Goal: Task Accomplishment & Management: Manage account settings

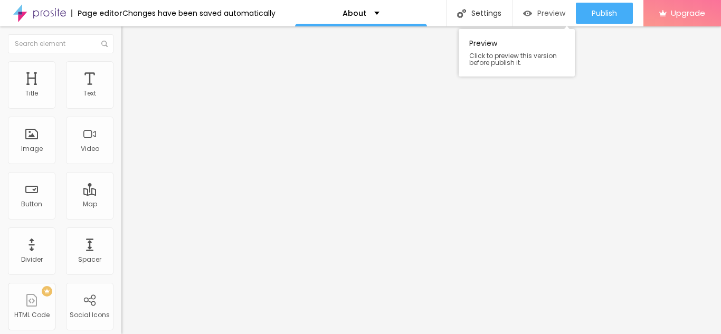
click at [550, 12] on span "Preview" at bounding box center [551, 13] width 28 height 8
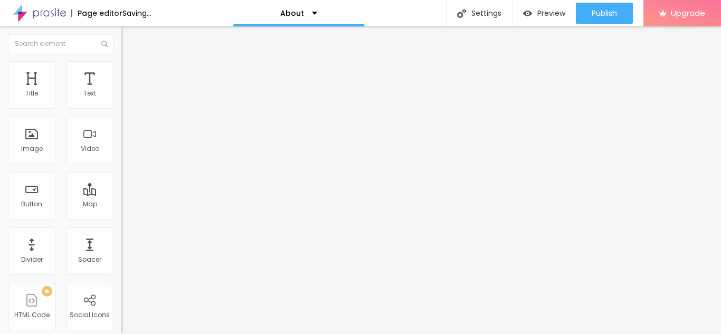
click at [121, 91] on span "Change image" at bounding box center [149, 86] width 56 height 9
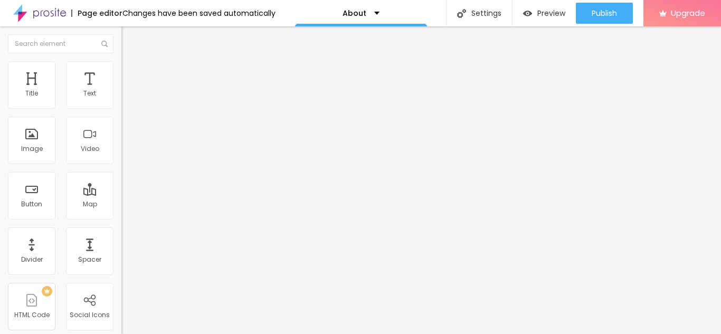
click at [121, 213] on div "Facebook" at bounding box center [181, 216] width 121 height 6
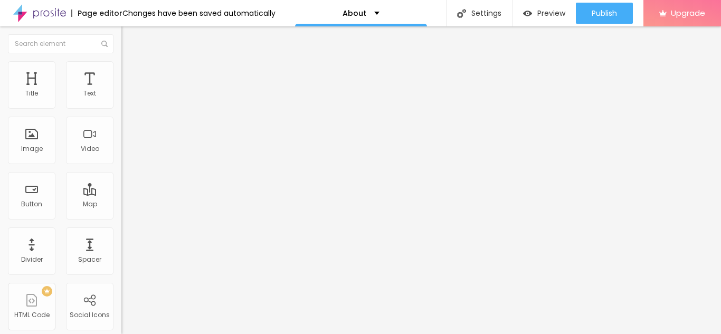
paste input "https://www.facebook.com/nagarajanseyyadurai/"
type input "https://https://www.facebook.com/nagarajanseyyadurai/"
click at [121, 213] on div "Facebook" at bounding box center [181, 216] width 121 height 6
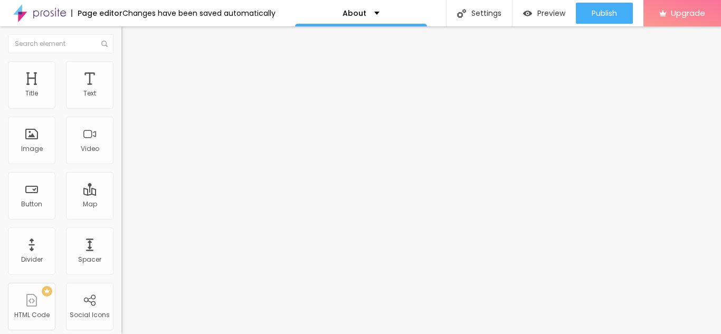
paste input "https://www.instagram.com/nagarajanseyyadurai/"
type input "https://https://www.instagram.com/nagarajanseyyadurai/"
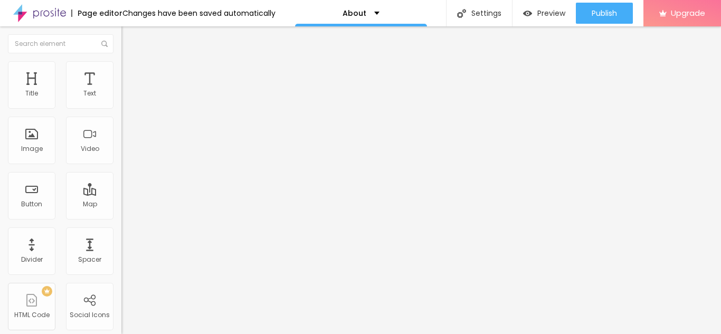
scroll to position [0, 0]
paste input "https://x.com/nseyyadurai"
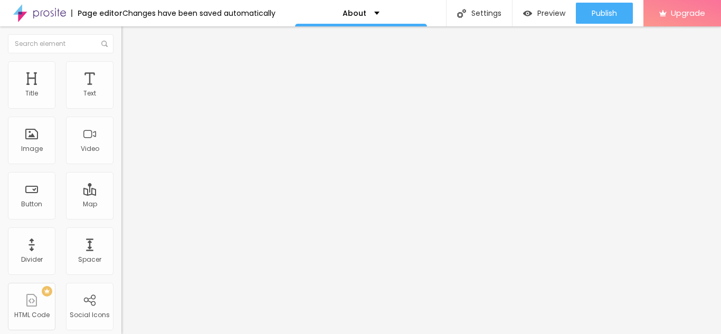
type input "https://https://x.com/nseyyadurai"
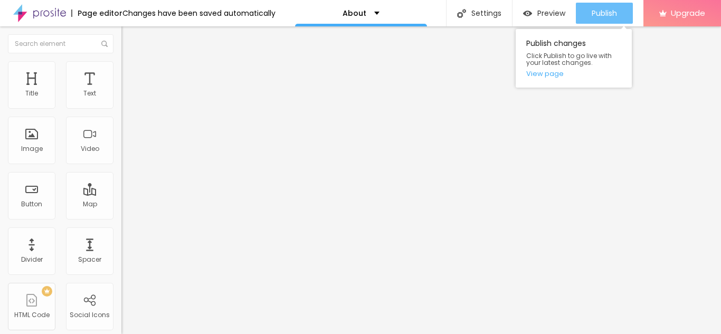
click at [600, 19] on div "Publish" at bounding box center [604, 13] width 25 height 21
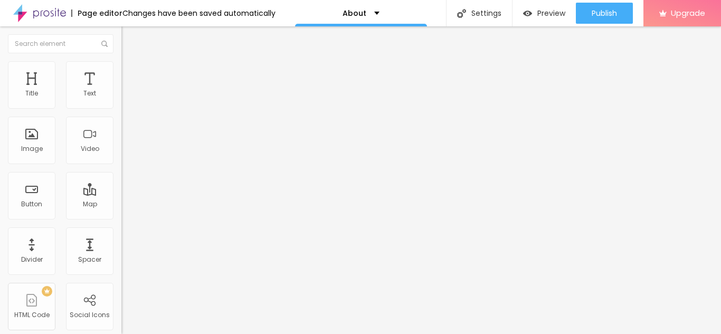
type input "17"
type input "16"
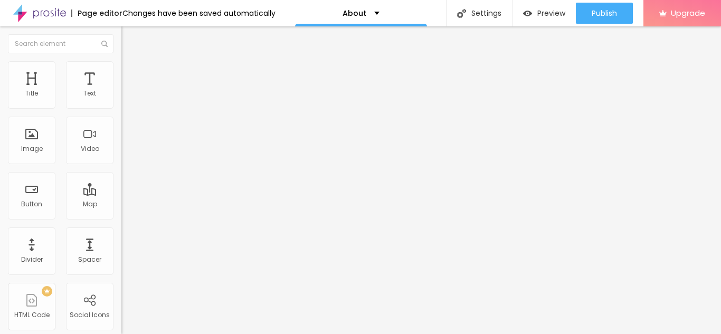
click at [121, 194] on input "range" at bounding box center [155, 198] width 68 height 8
type input "1.5"
type input "1.6"
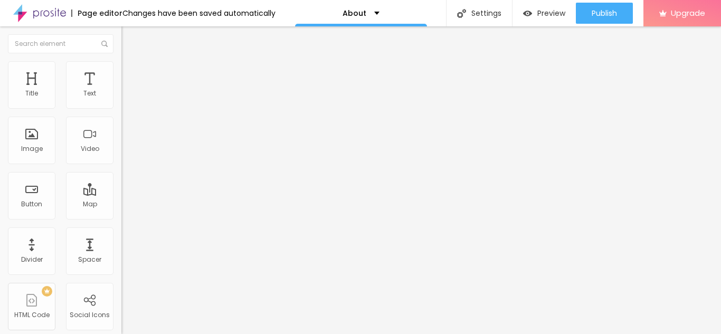
type input "1.7"
drag, startPoint x: 62, startPoint y: 147, endPoint x: 74, endPoint y: 148, distance: 12.8
type input "1.7"
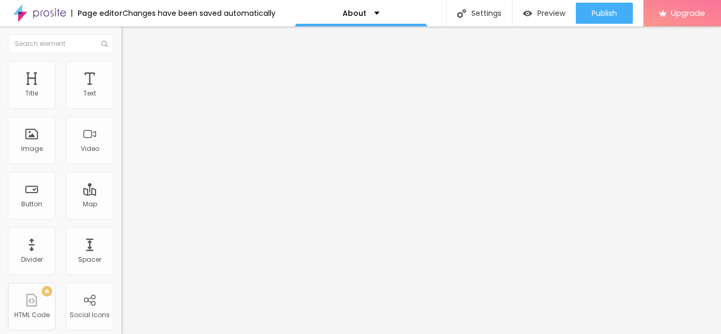
type input "0.2"
type input "0.3"
type input "0.5"
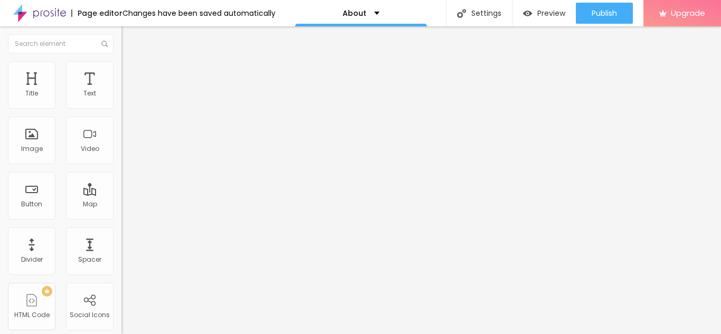
type input "0.5"
type input "0.6"
type input "0.7"
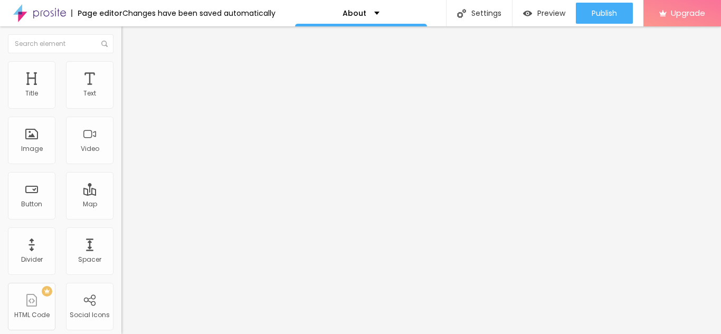
type input "0.8"
type input "1.1"
type input "1.4"
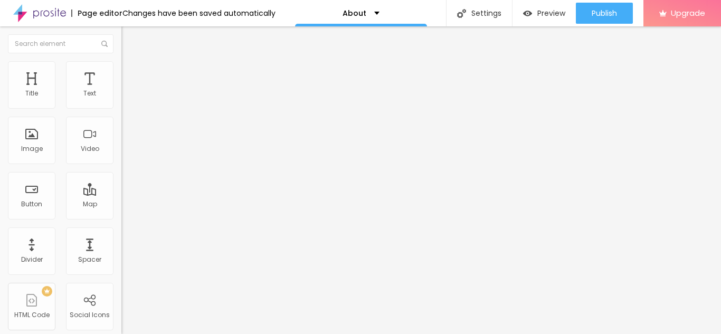
type input "1.4"
type input "1.6"
type input "1.9"
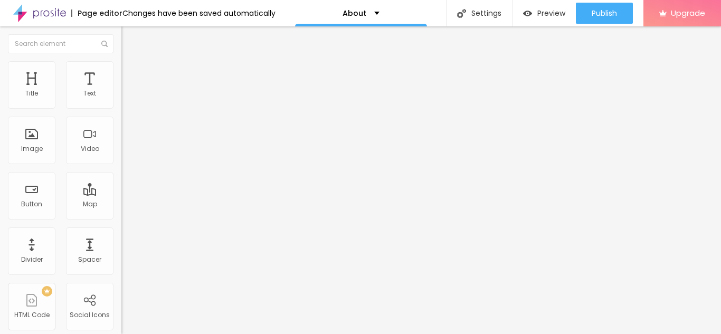
type input "2.1"
type input "2"
type input "1.9"
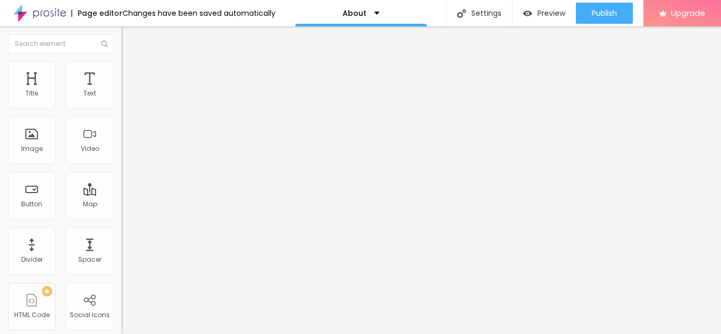
type input "1.9"
type input "1.8"
type input "1.7"
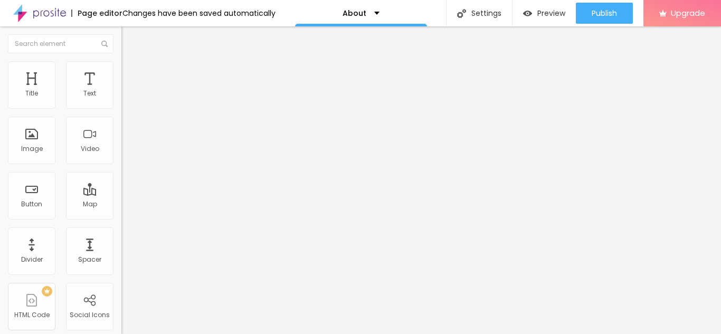
type input "1.6"
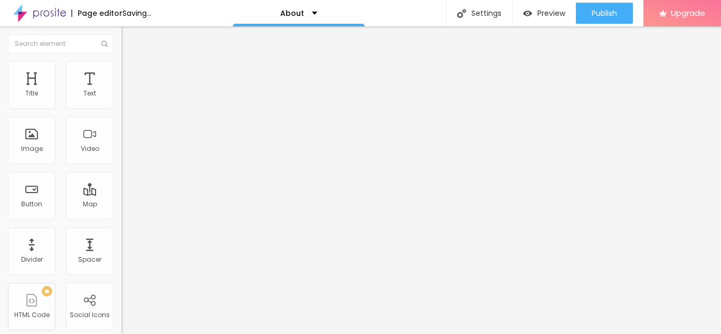
type input "1.5"
type input "1.4"
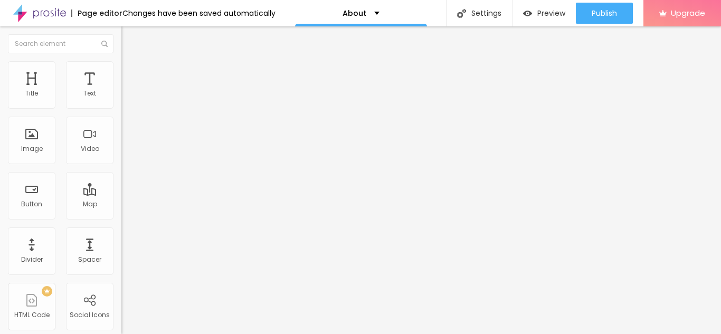
drag, startPoint x: 24, startPoint y: 125, endPoint x: 34, endPoint y: 126, distance: 9.6
type input "1.4"
type input "15"
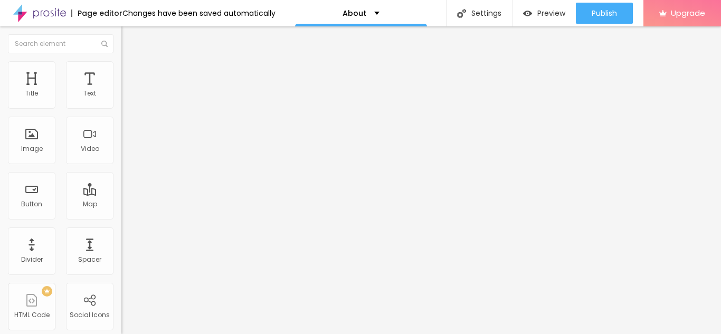
type input "15"
click at [121, 194] on input "range" at bounding box center [155, 198] width 68 height 8
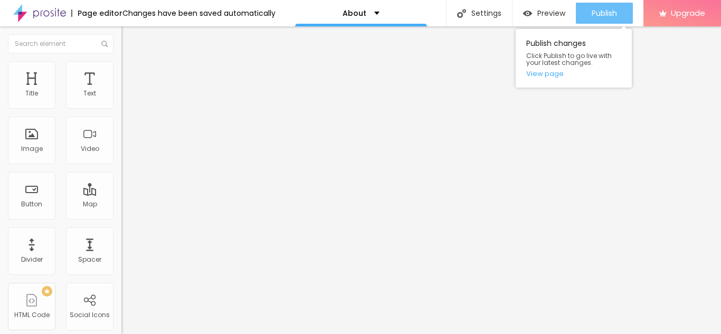
click at [592, 13] on span "Publish" at bounding box center [604, 13] width 25 height 8
click at [535, 72] on link "View page" at bounding box center [573, 73] width 95 height 7
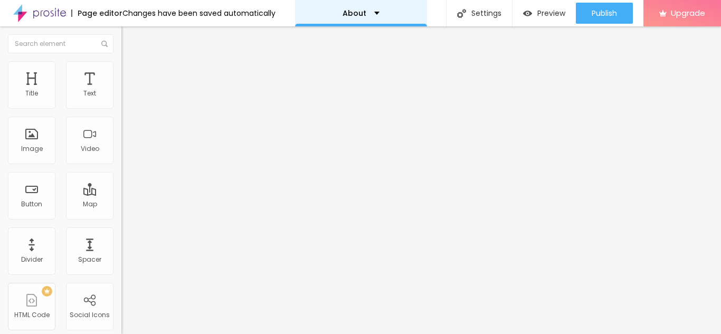
click at [370, 11] on div "About" at bounding box center [360, 12] width 37 height 7
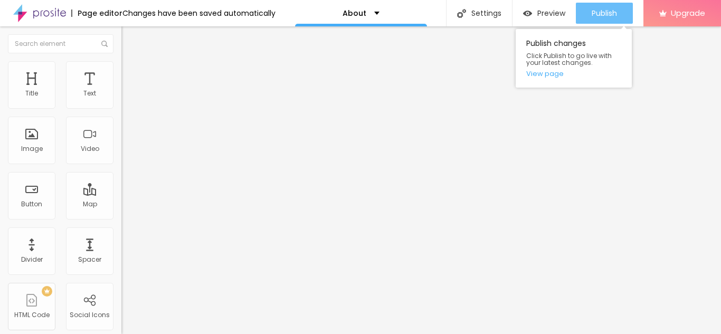
click at [609, 11] on span "Publish" at bounding box center [604, 13] width 25 height 8
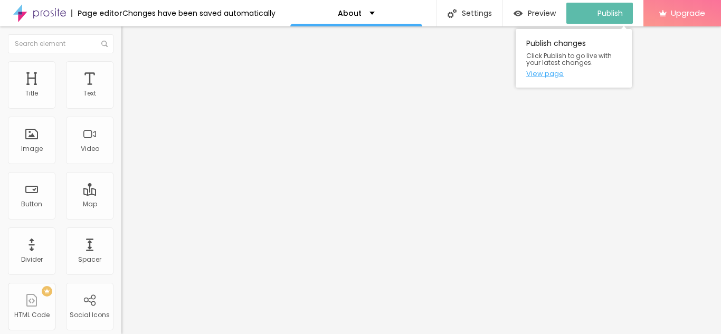
click at [549, 74] on link "View page" at bounding box center [573, 73] width 95 height 7
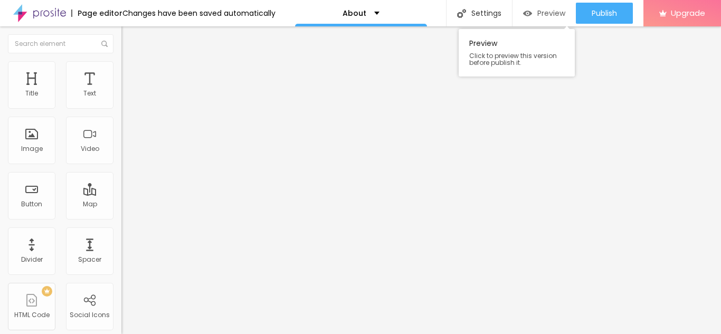
click at [542, 15] on span "Preview" at bounding box center [551, 13] width 28 height 8
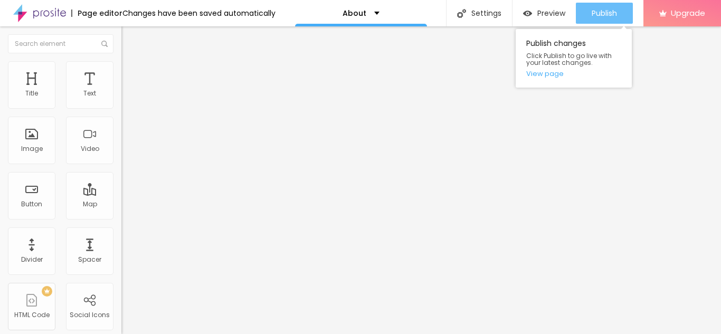
click at [602, 7] on div "Publish" at bounding box center [604, 13] width 25 height 21
click at [544, 75] on link "View page" at bounding box center [573, 73] width 95 height 7
click at [599, 11] on span "Publish" at bounding box center [604, 13] width 25 height 8
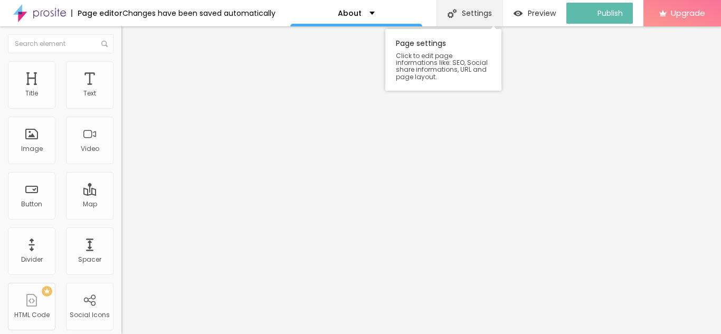
click at [445, 18] on div "Settings" at bounding box center [469, 13] width 66 height 26
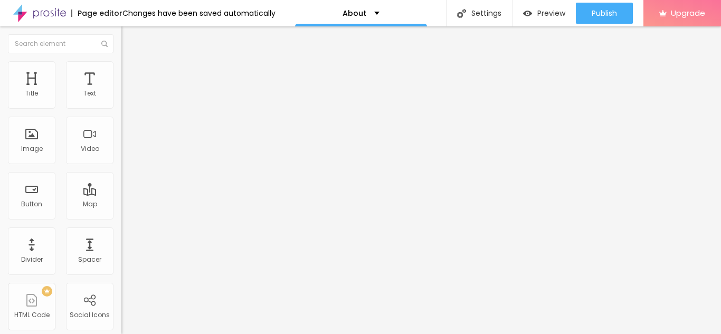
paste textarea "Nagarajan Seyyadurai is the visionary Founder and Chairman of SPK Group, a lead…"
type textarea "Nagarajan Seyyadurai is the visionary Founder and Chairman of SPK Group, a lead…"
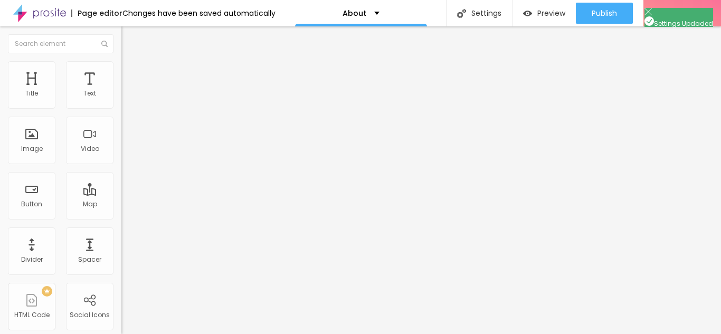
paste textarea "Nagarajan Seyyadurai is the visionary Founder and Chairman of SPK Group, a lead…"
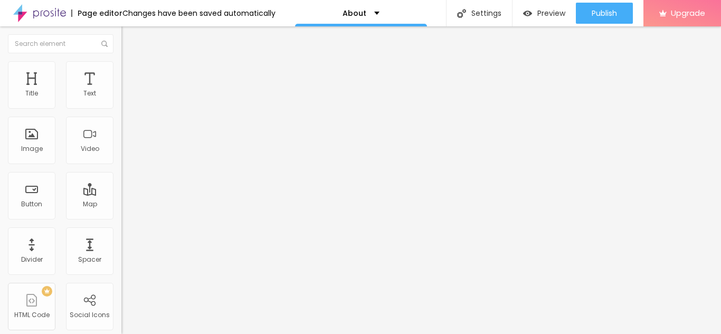
scroll to position [130, 0]
type textarea "Nagarajan Seyyadurai is the visionary Founder and Chairman of SPK Group, a lead…"
type textarea "Nagarajan Seyyadurai, Nagarjan Seyyadurai SPK Group, Nagarajan Seyyadurai SPK C…"
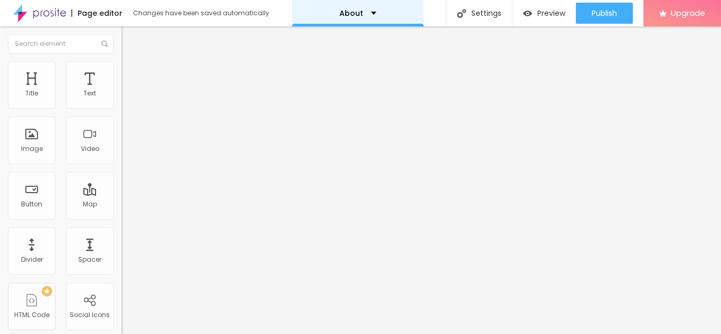
click at [363, 13] on div "About" at bounding box center [357, 12] width 37 height 7
